Goal: Task Accomplishment & Management: Use online tool/utility

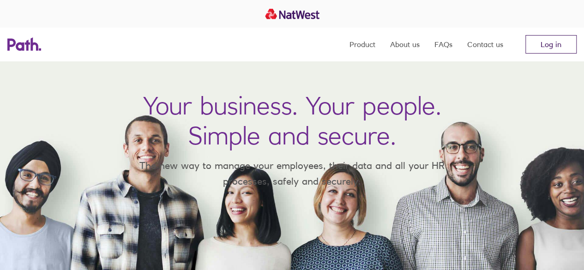
click at [550, 51] on link "Log in" at bounding box center [550, 44] width 51 height 18
